Goal: Navigation & Orientation: Find specific page/section

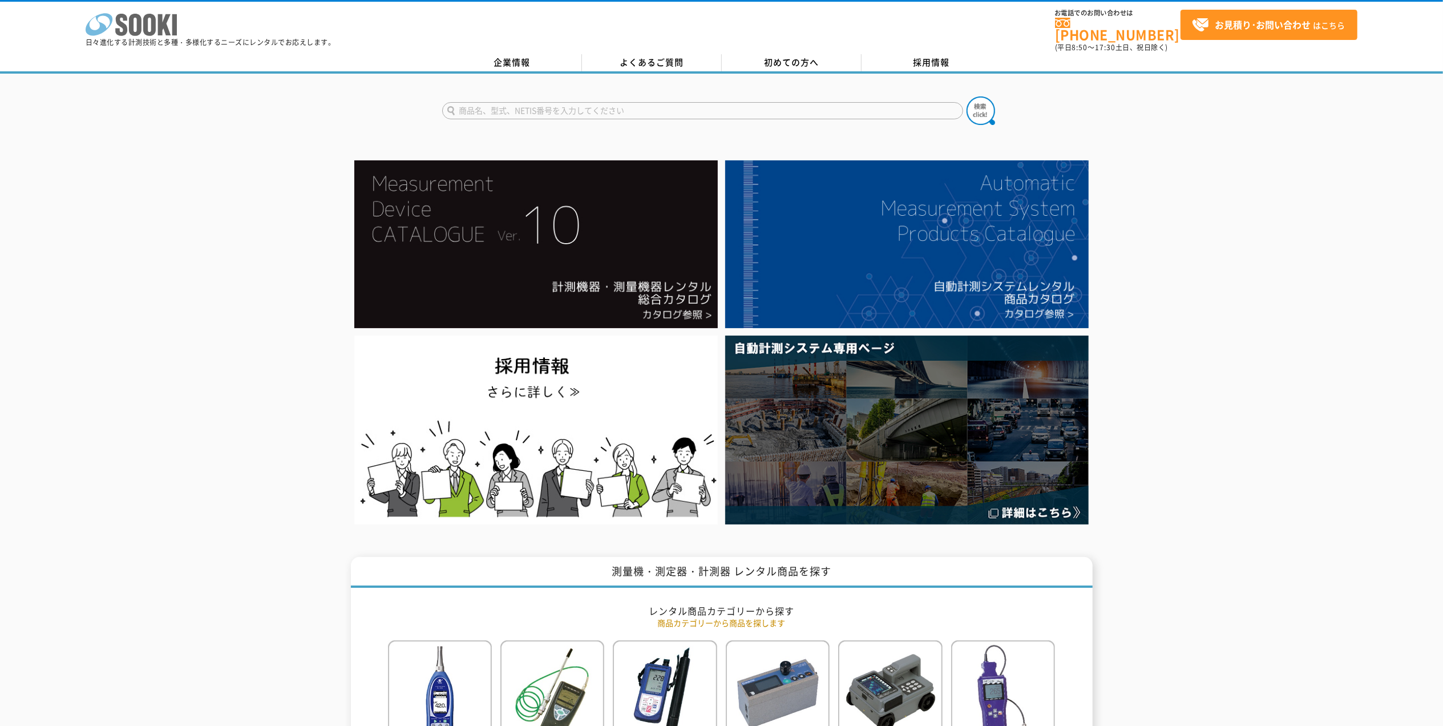
click at [133, 23] on icon "株式会社 ソーキ" at bounding box center [131, 24] width 91 height 23
click at [512, 57] on link "企業情報" at bounding box center [512, 62] width 140 height 17
